Goal: Navigation & Orientation: Find specific page/section

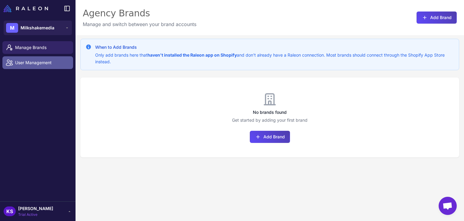
click at [47, 60] on span "User Management" at bounding box center [41, 62] width 53 height 7
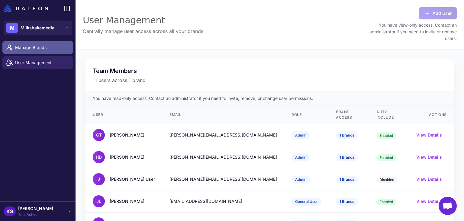
click at [45, 44] on span "Manage Brands" at bounding box center [41, 47] width 53 height 7
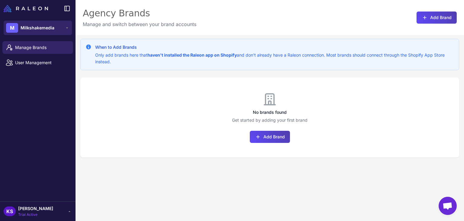
click at [54, 27] on button "M Milkshakemedia" at bounding box center [38, 28] width 68 height 15
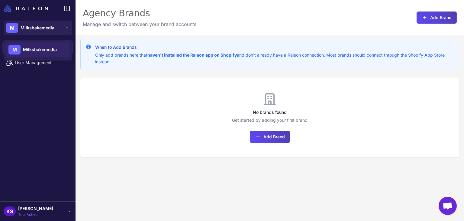
click at [52, 46] on div "M Milkshakemedia" at bounding box center [37, 49] width 63 height 15
